Goal: Check status: Check status

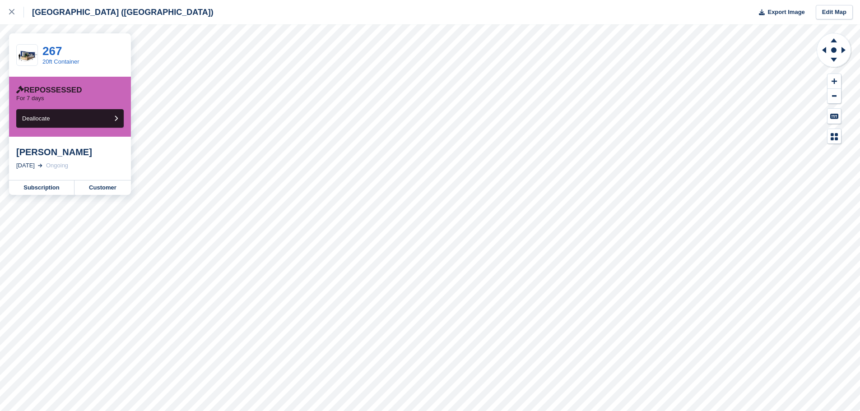
click at [57, 164] on div "1 Sep, 2024 Ongoing" at bounding box center [69, 165] width 107 height 9
click at [57, 188] on link "Subscription" at bounding box center [41, 188] width 65 height 14
